Goal: Information Seeking & Learning: Learn about a topic

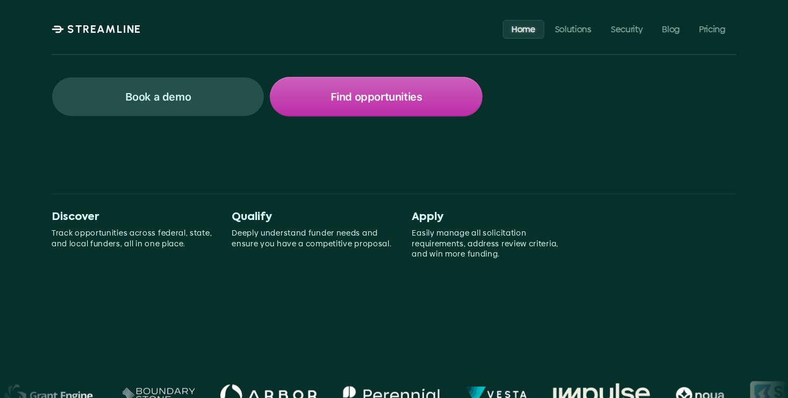
scroll to position [140, 0]
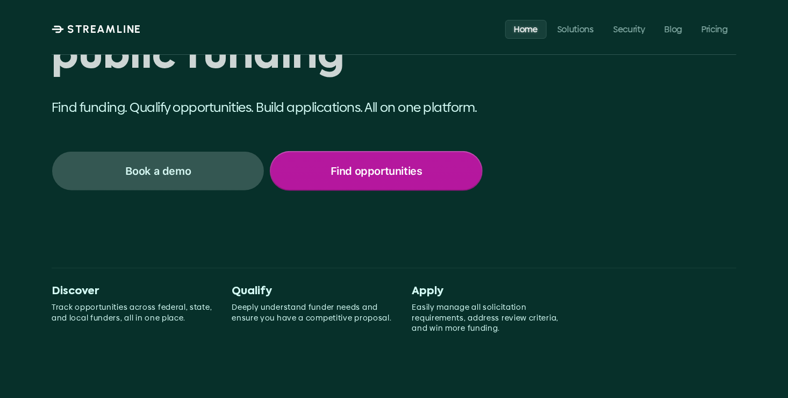
click at [337, 165] on p "Find opportunities" at bounding box center [376, 171] width 92 height 14
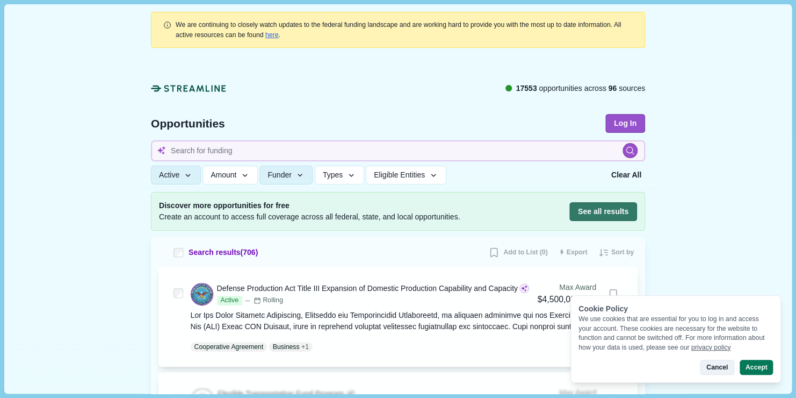
click at [720, 365] on button "Cancel" at bounding box center [717, 366] width 34 height 15
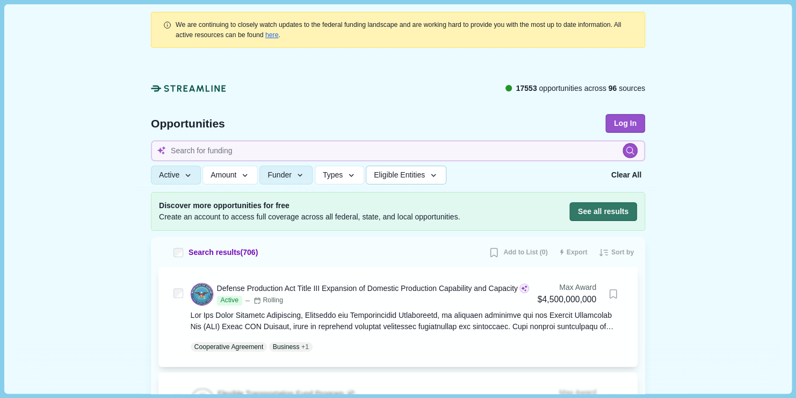
click at [424, 174] on button "Eligible Entities" at bounding box center [406, 174] width 80 height 19
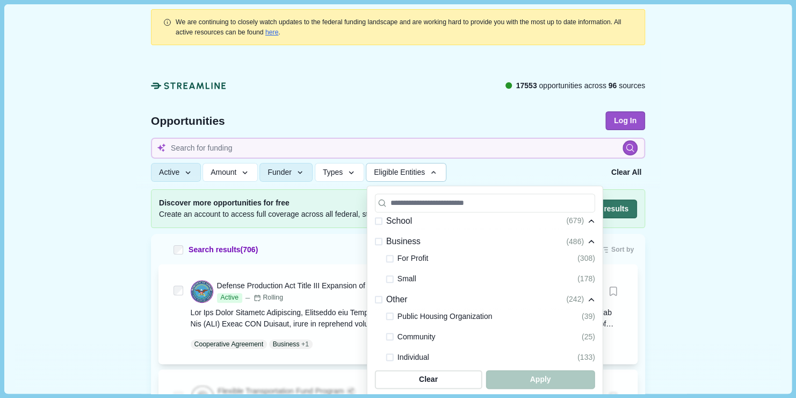
scroll to position [299, 0]
click at [387, 259] on span at bounding box center [390, 260] width 8 height 8
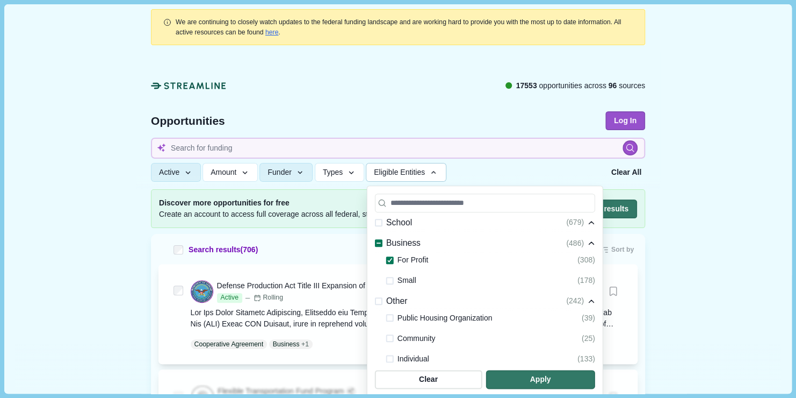
click at [386, 279] on span at bounding box center [390, 281] width 8 height 8
click at [523, 376] on span "button" at bounding box center [540, 379] width 104 height 18
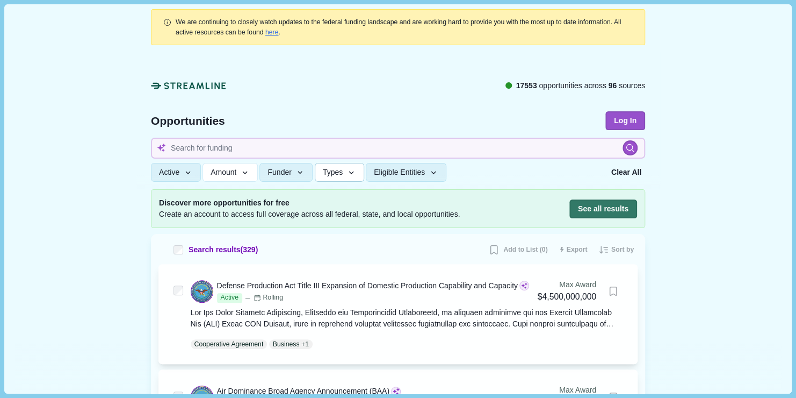
click at [347, 168] on div "button" at bounding box center [352, 173] width 10 height 10
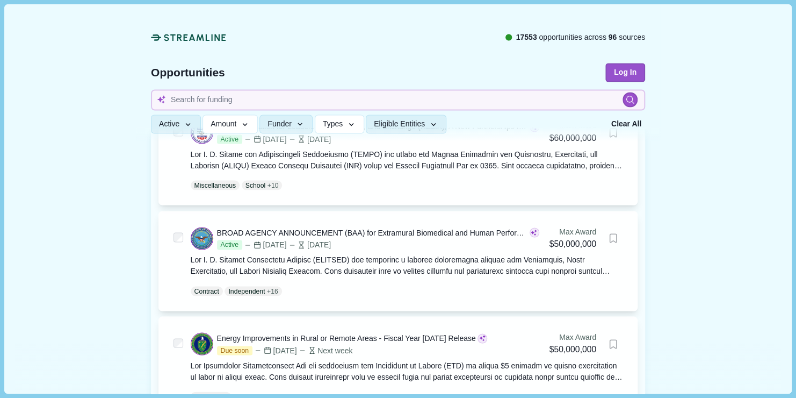
scroll to position [0, 0]
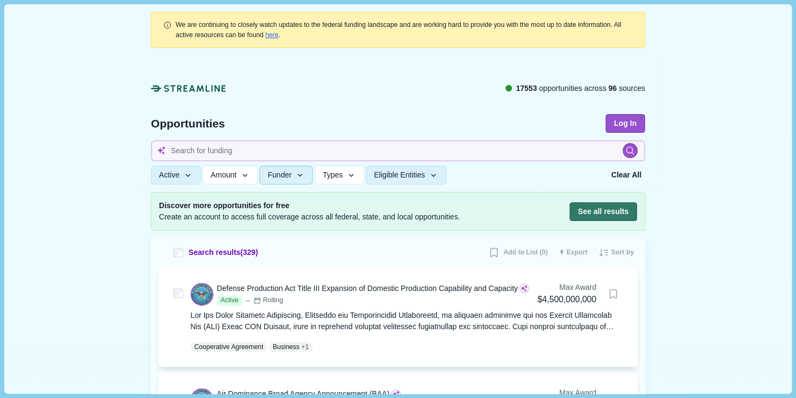
click at [284, 168] on button "Funder" at bounding box center [285, 174] width 53 height 19
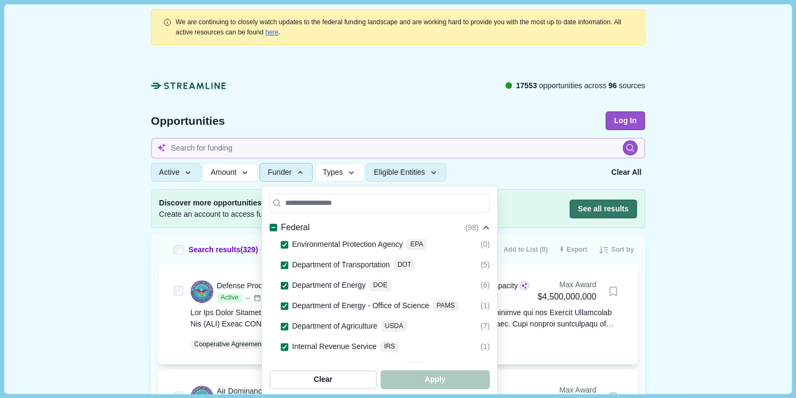
scroll to position [19, 0]
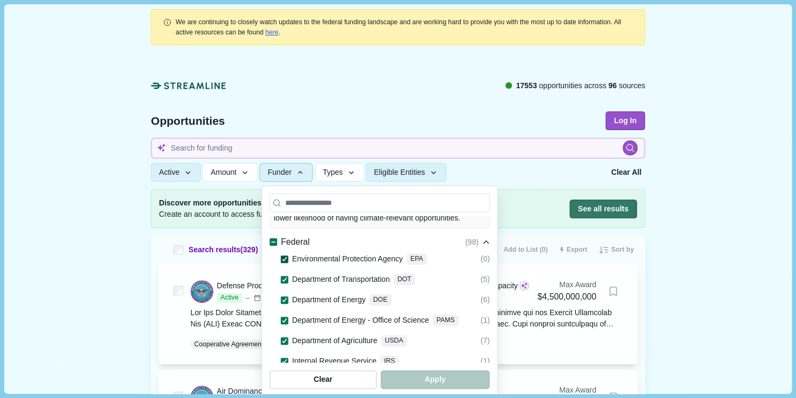
click at [283, 255] on span at bounding box center [285, 259] width 8 height 8
click at [282, 255] on span at bounding box center [285, 259] width 8 height 8
click at [282, 277] on icon at bounding box center [285, 279] width 6 height 5
click at [283, 298] on polyline at bounding box center [285, 300] width 4 height 4
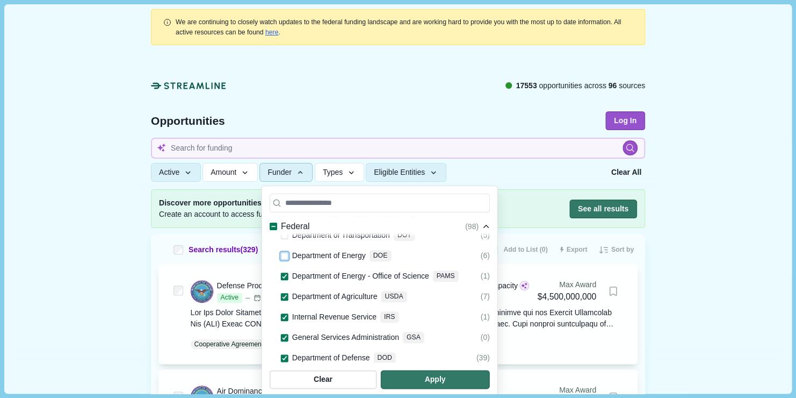
scroll to position [71, 0]
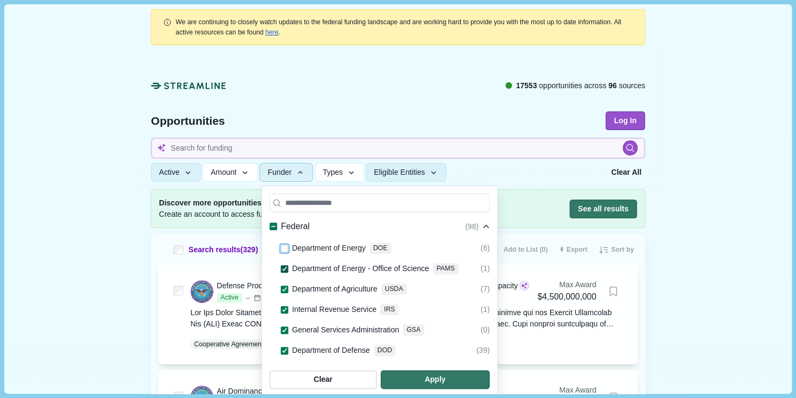
click at [282, 266] on icon at bounding box center [285, 268] width 6 height 5
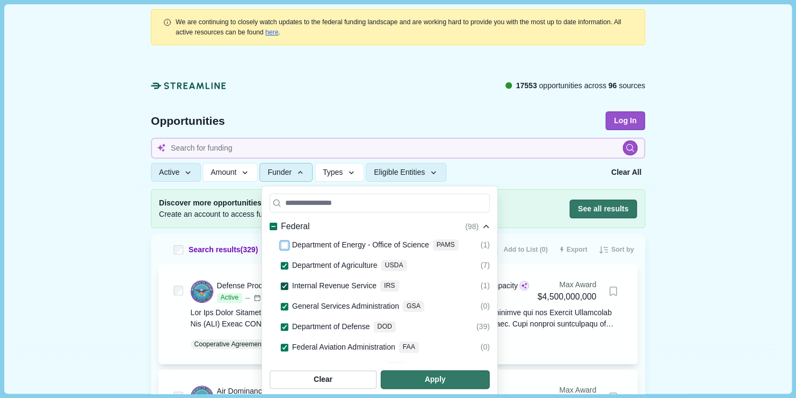
scroll to position [95, 0]
click at [282, 283] on icon at bounding box center [285, 285] width 6 height 5
click at [282, 304] on div at bounding box center [285, 306] width 6 height 5
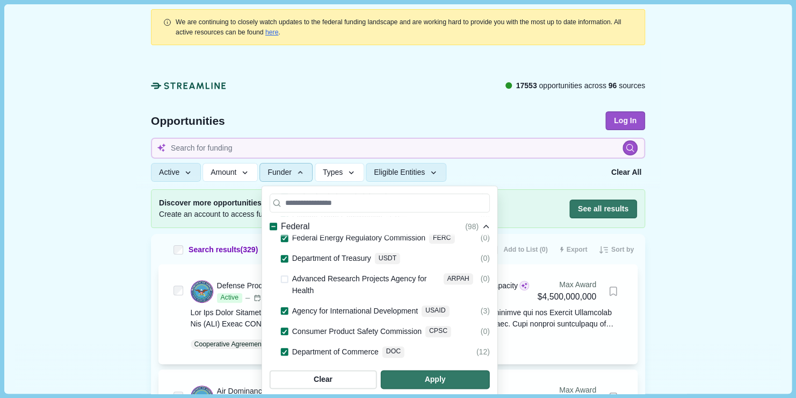
scroll to position [246, 0]
click at [282, 348] on icon at bounding box center [285, 350] width 6 height 5
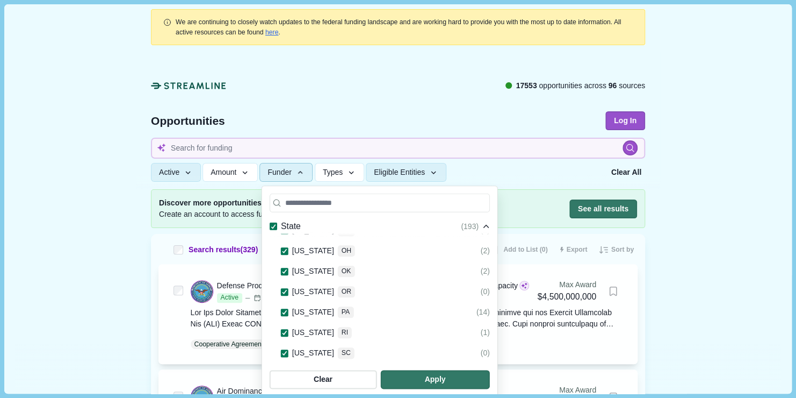
scroll to position [1850, 0]
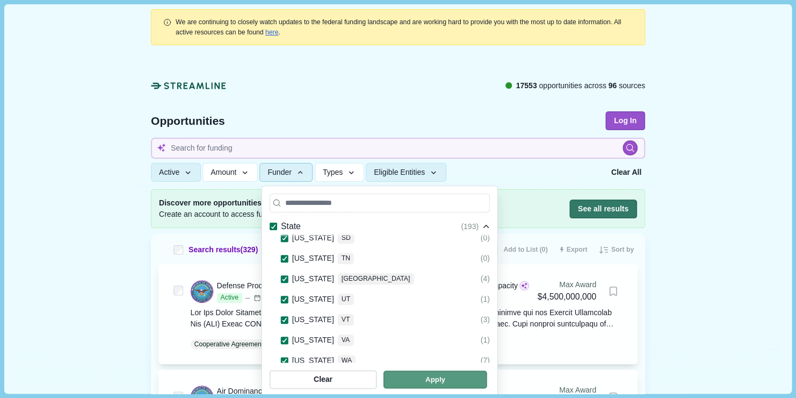
click at [487, 379] on span "button" at bounding box center [435, 379] width 104 height 18
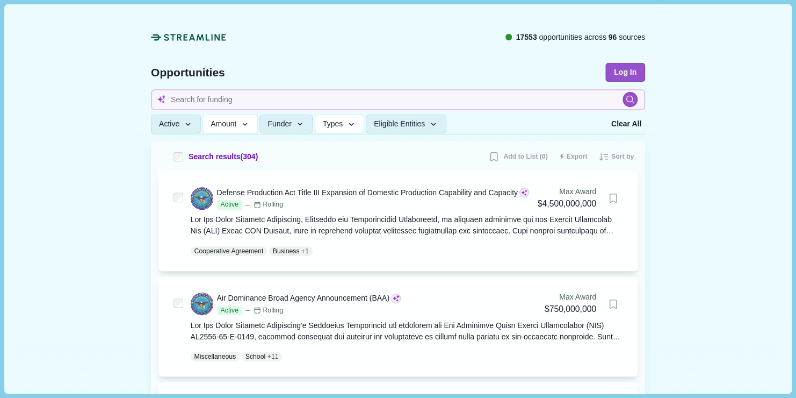
scroll to position [97, 0]
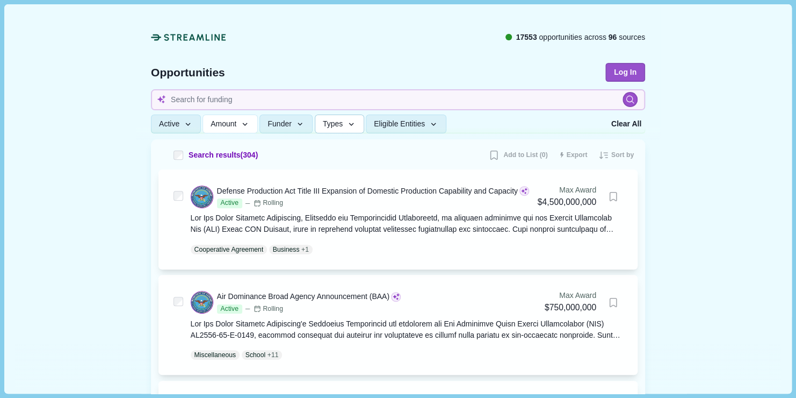
click at [336, 128] on button "Types" at bounding box center [339, 124] width 49 height 19
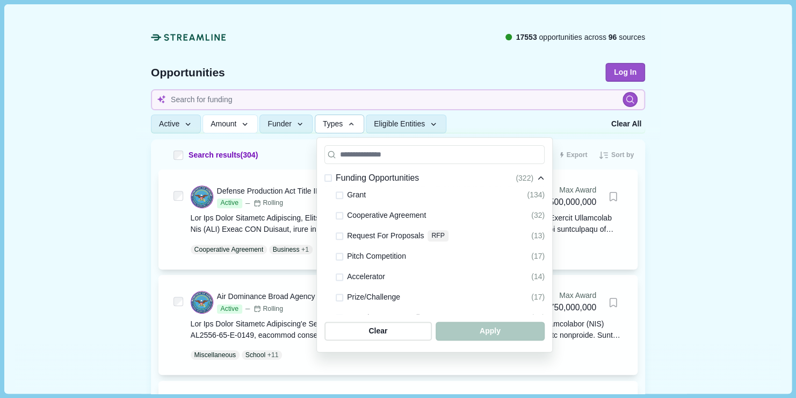
click at [336, 128] on button "Types" at bounding box center [339, 124] width 49 height 19
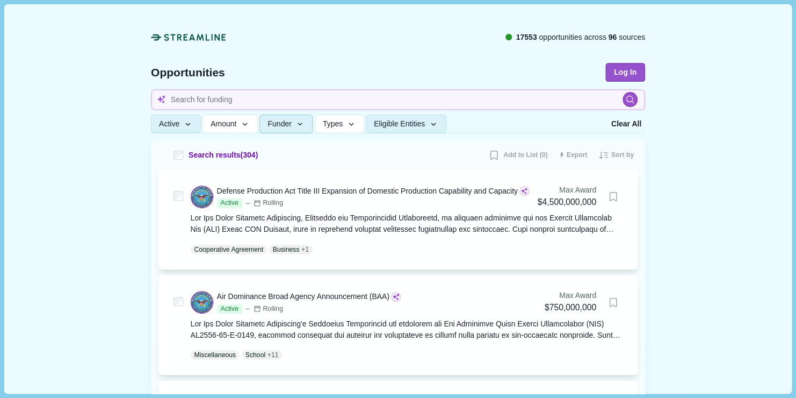
click at [295, 127] on icon "button" at bounding box center [300, 125] width 10 height 10
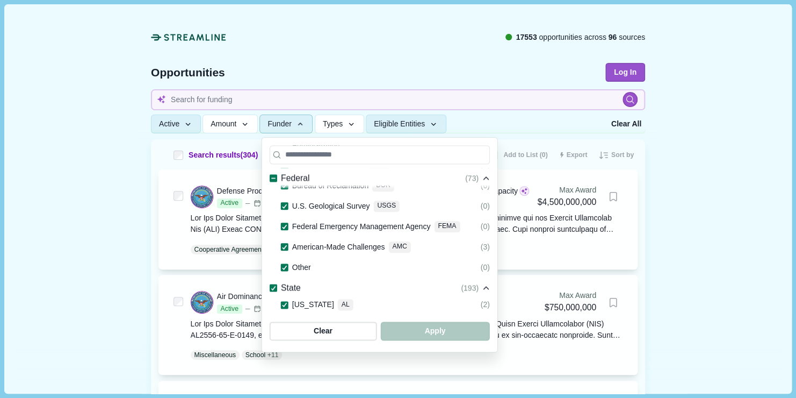
scroll to position [918, 0]
click at [282, 304] on icon at bounding box center [285, 306] width 6 height 5
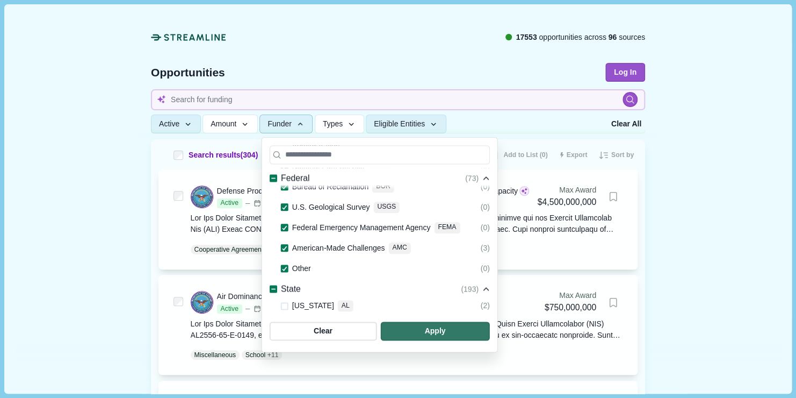
click at [270, 286] on icon at bounding box center [272, 289] width 5 height 6
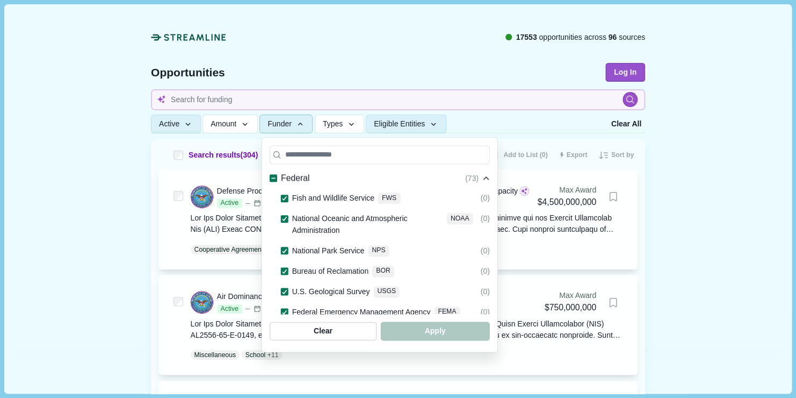
click at [270, 371] on icon at bounding box center [272, 373] width 5 height 5
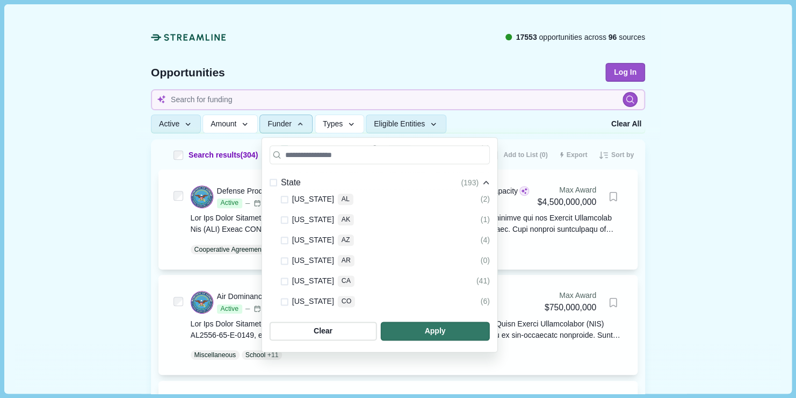
scroll to position [1024, 0]
click at [281, 338] on span at bounding box center [285, 342] width 8 height 8
click at [282, 278] on span at bounding box center [285, 282] width 8 height 8
click at [281, 298] on span at bounding box center [285, 302] width 8 height 8
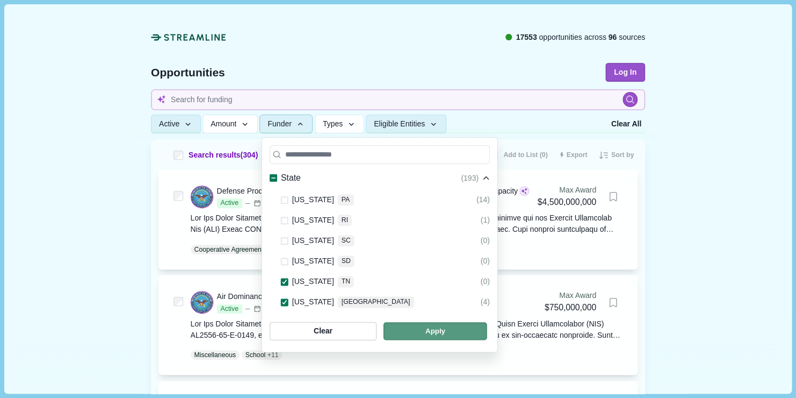
click at [487, 328] on span "button" at bounding box center [435, 331] width 104 height 18
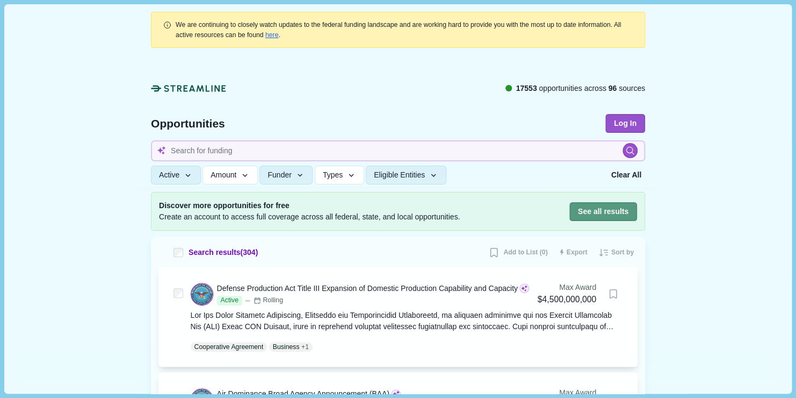
click at [619, 212] on button "See all results" at bounding box center [603, 211] width 68 height 19
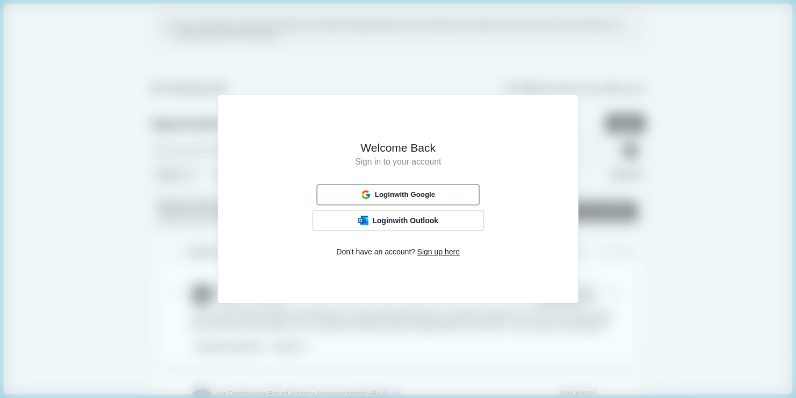
click at [448, 191] on button "Login with Google" at bounding box center [397, 194] width 163 height 21
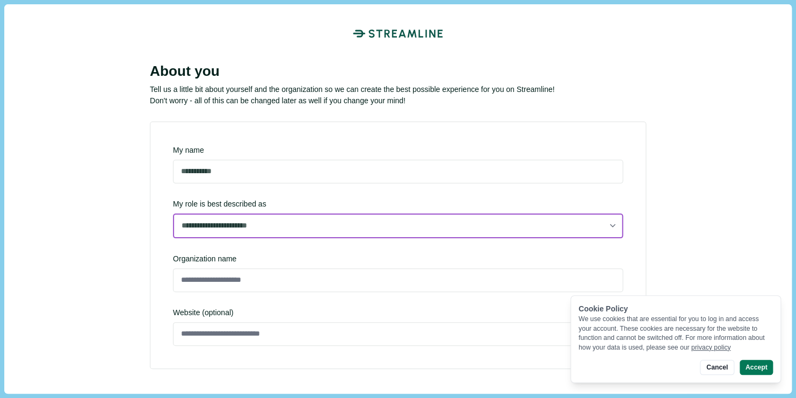
click at [439, 218] on select "**********" at bounding box center [398, 225] width 450 height 25
click at [173, 236] on select "**********" at bounding box center [398, 225] width 450 height 25
select select "**********"
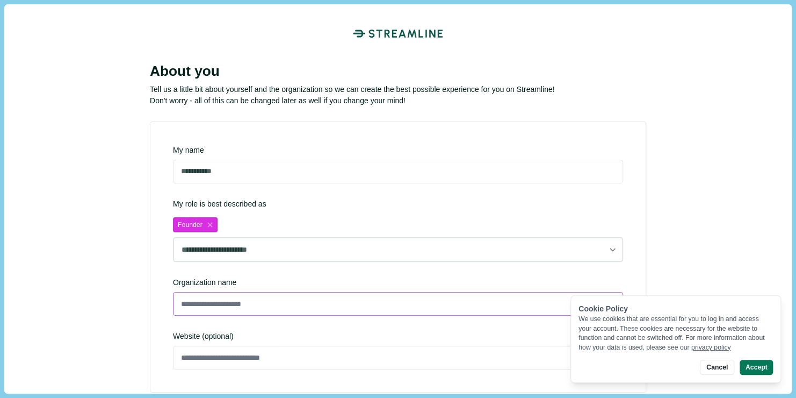
click at [230, 297] on input at bounding box center [398, 304] width 450 height 24
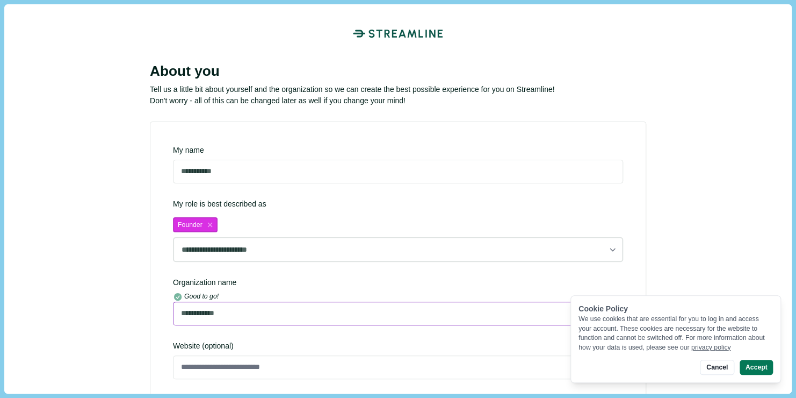
scroll to position [74, 0]
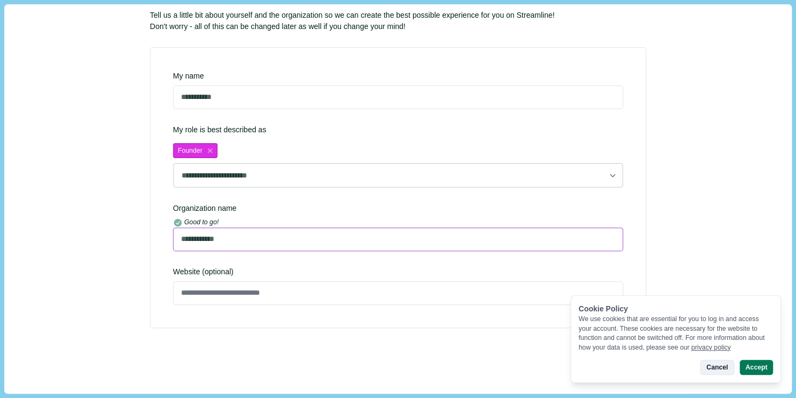
type input "**********"
click at [716, 363] on button "Cancel" at bounding box center [717, 366] width 34 height 15
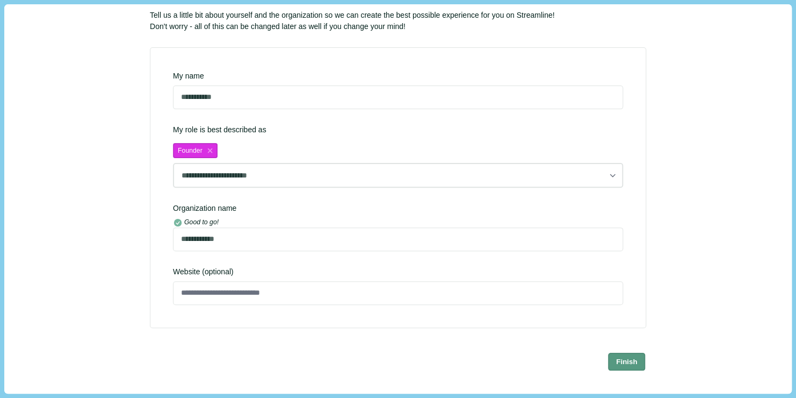
click at [638, 361] on button "Finish" at bounding box center [627, 361] width 38 height 18
